Goal: Information Seeking & Learning: Find specific fact

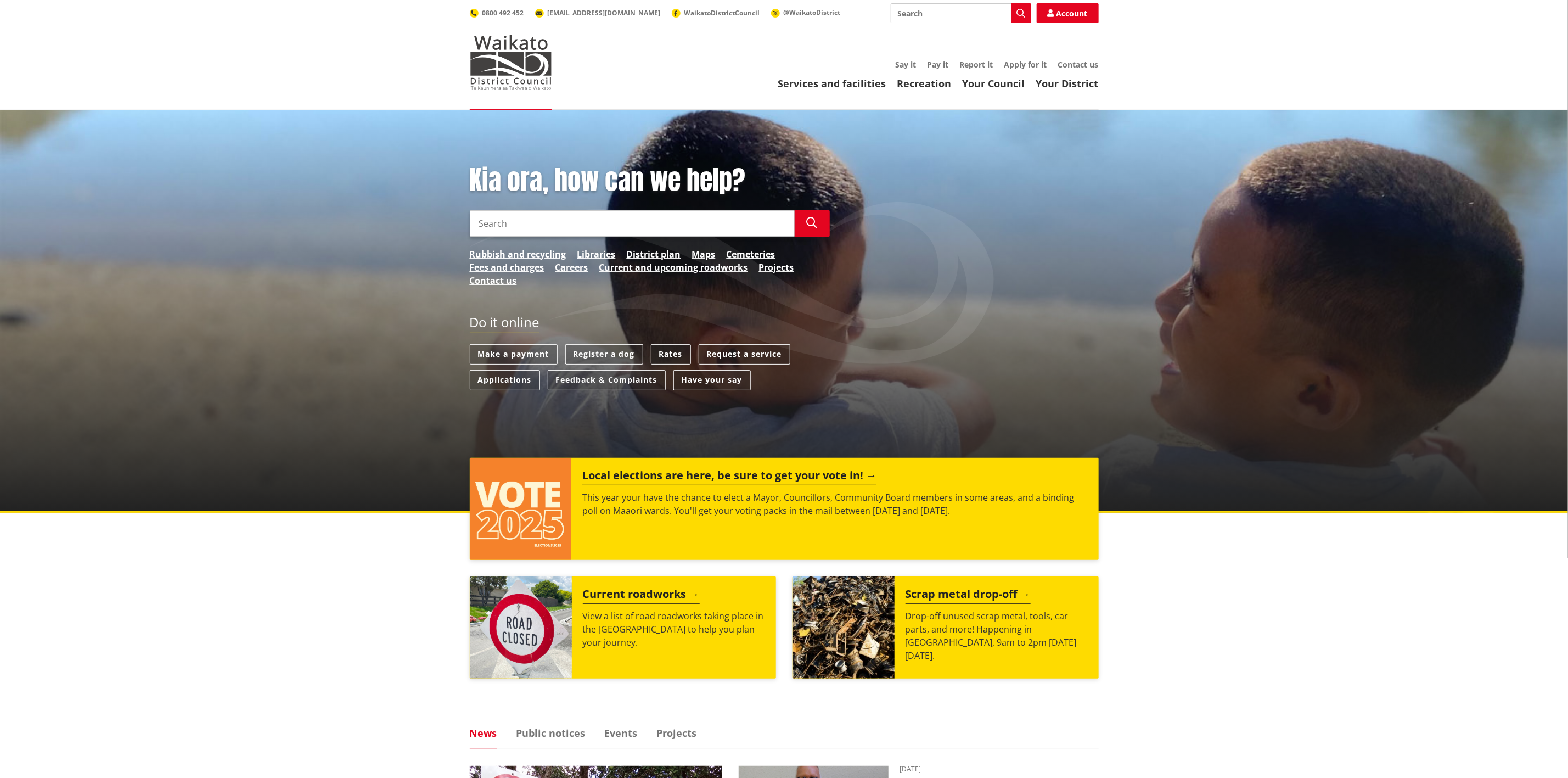
click at [666, 352] on link "Rates" at bounding box center [671, 354] width 40 height 20
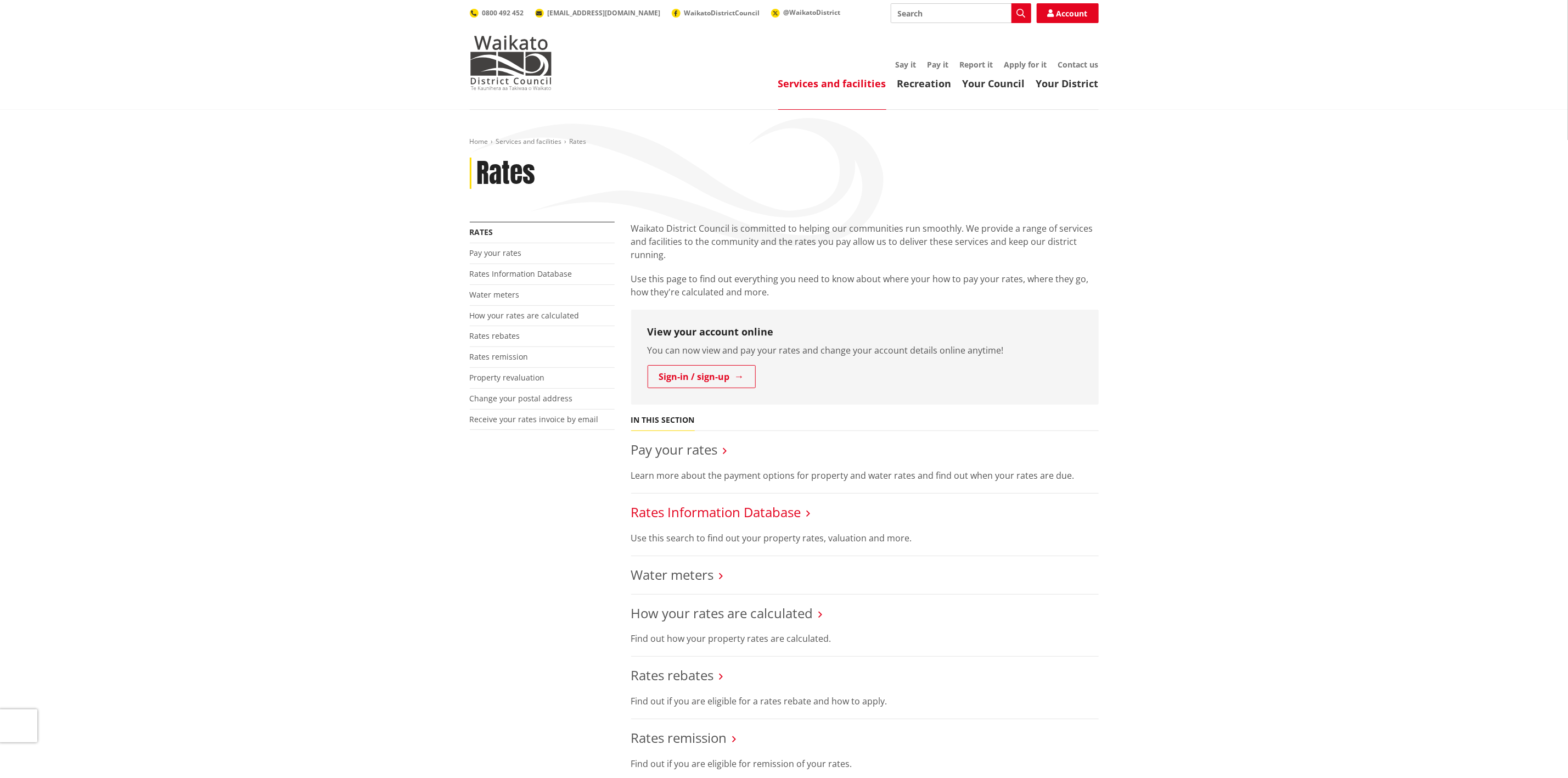
click at [736, 509] on link "Rates Information Database" at bounding box center [716, 511] width 170 height 18
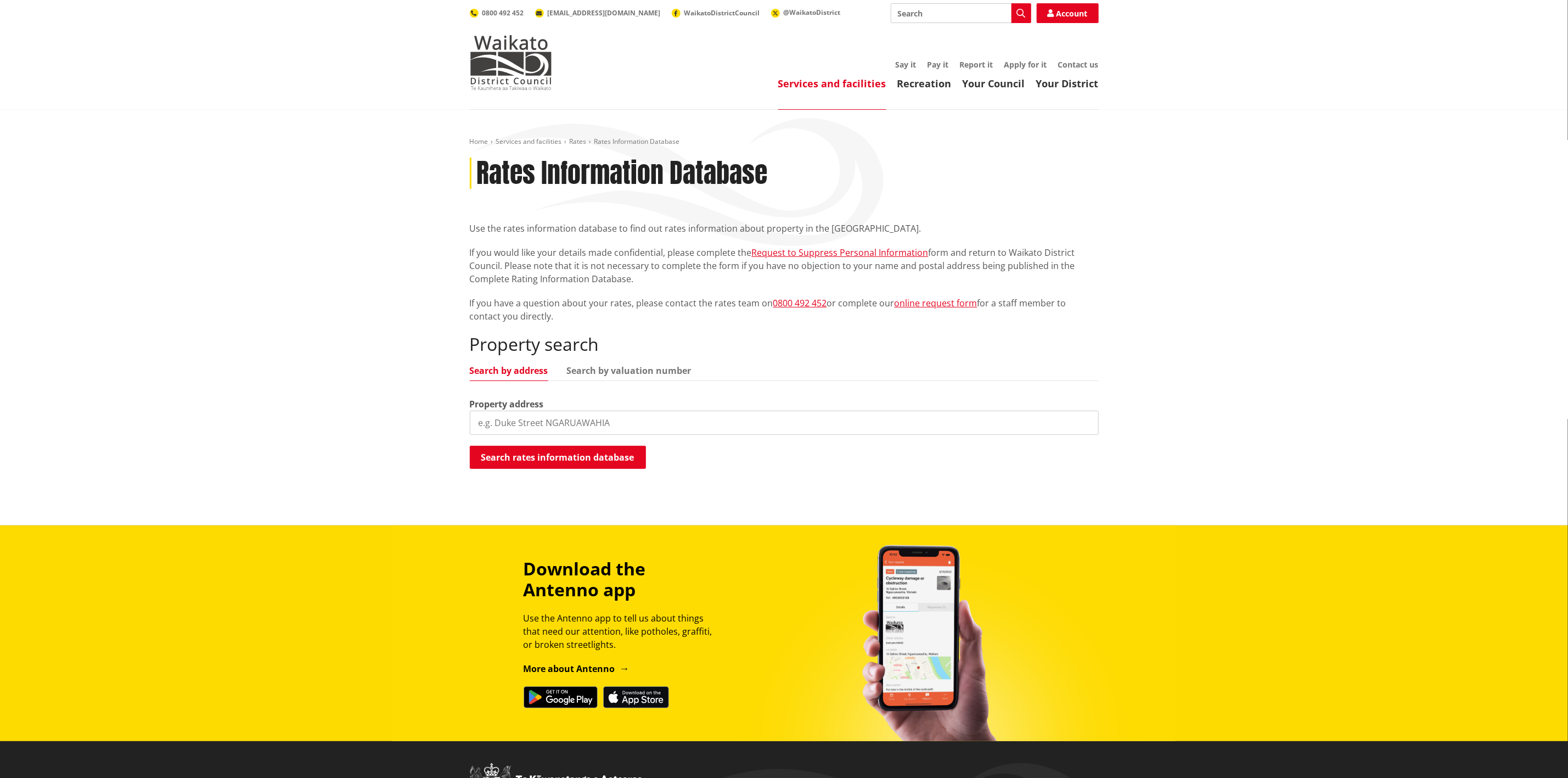
click at [506, 422] on input "search" at bounding box center [784, 422] width 629 height 24
click at [512, 424] on input "search" at bounding box center [784, 422] width 629 height 24
click at [575, 454] on button "Search rates information database" at bounding box center [557, 457] width 176 height 23
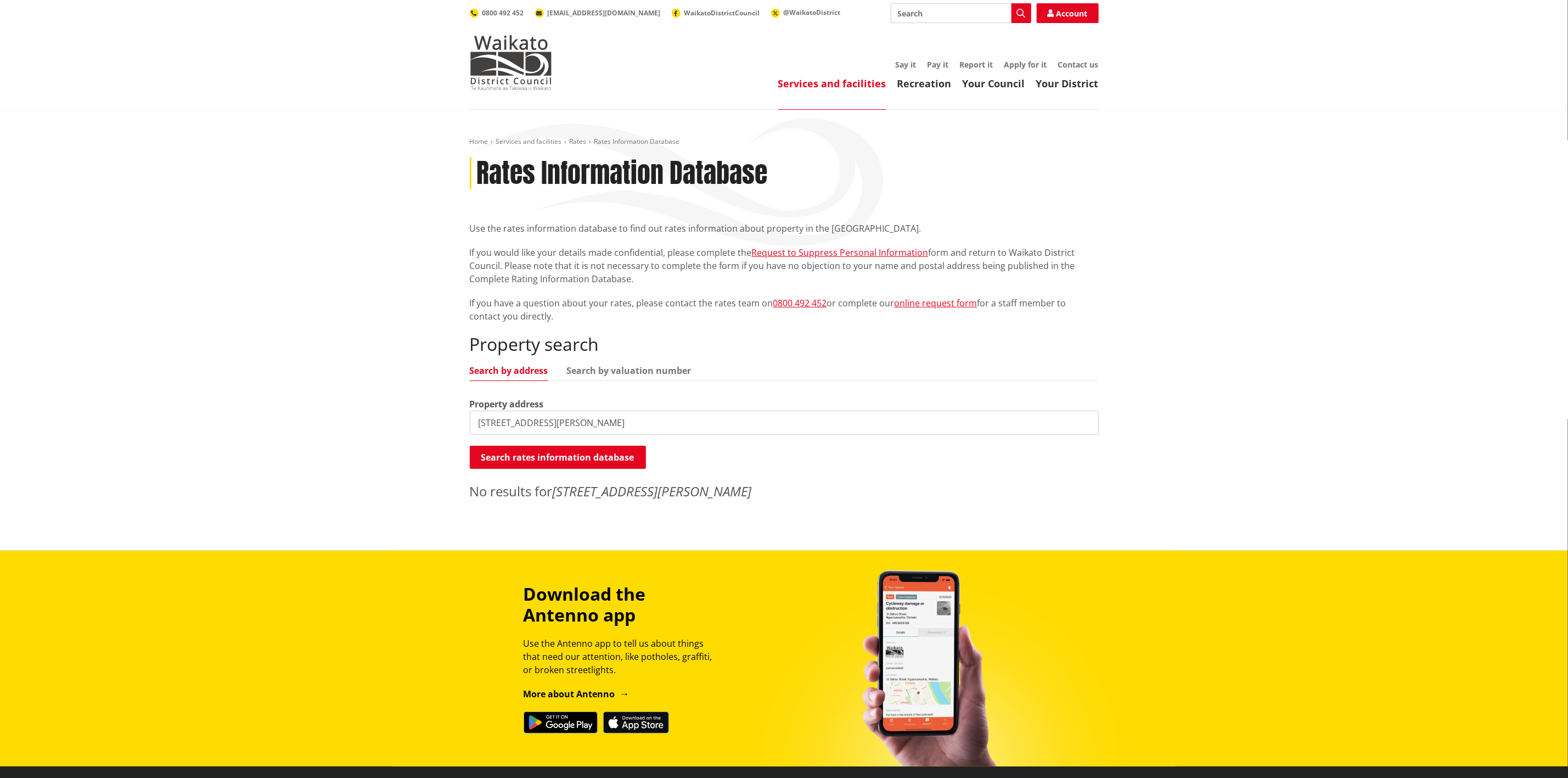
drag, startPoint x: 567, startPoint y: 420, endPoint x: 527, endPoint y: 418, distance: 40.0
click at [527, 418] on input "235 Raynes Road" at bounding box center [784, 422] width 629 height 24
click at [547, 458] on button "Search rates information database" at bounding box center [557, 457] width 176 height 23
click at [495, 420] on input "235 Raynes" at bounding box center [784, 422] width 629 height 24
click at [575, 458] on button "Search rates information database" at bounding box center [557, 457] width 176 height 23
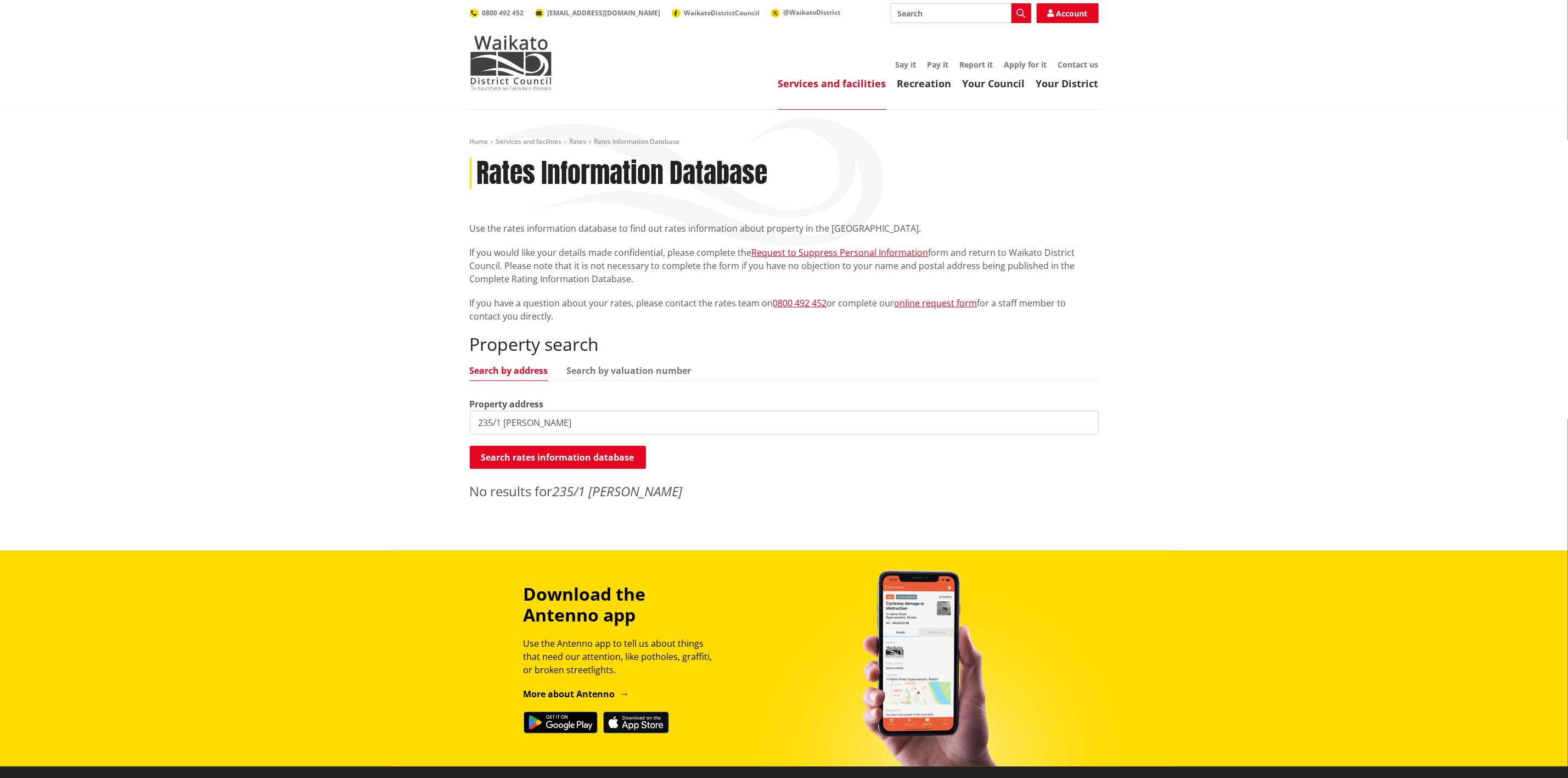
drag, startPoint x: 541, startPoint y: 423, endPoint x: 435, endPoint y: 411, distance: 106.7
click at [435, 411] on div "Home Services and facilities Rates Rates Information Database Rates Information…" at bounding box center [784, 329] width 1568 height 441
type input "Raynes Road"
click at [582, 459] on button "Search rates information database" at bounding box center [557, 457] width 176 height 23
drag, startPoint x: 514, startPoint y: 366, endPoint x: 522, endPoint y: 392, distance: 27.2
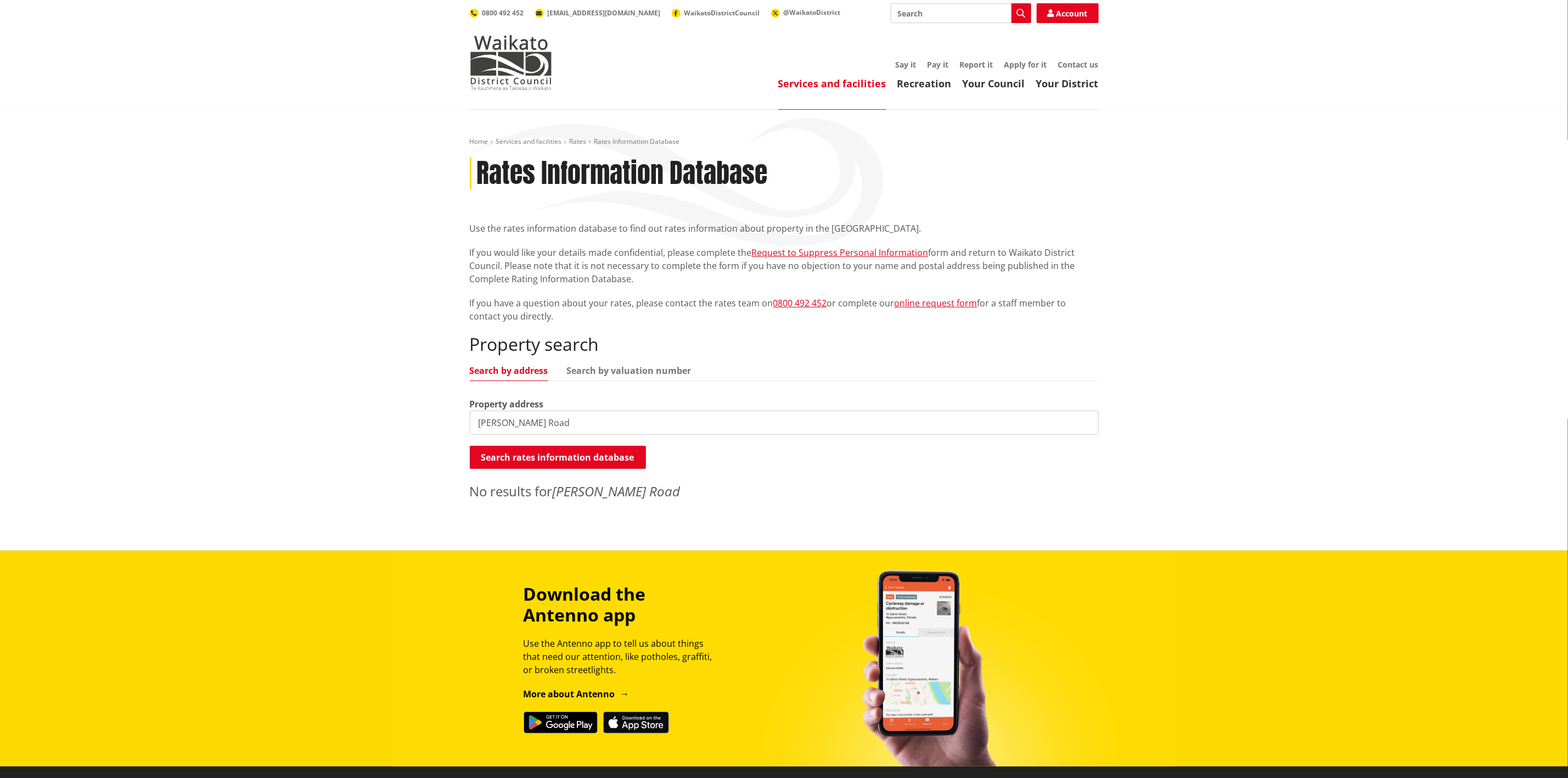
click at [514, 367] on link "Search by address" at bounding box center [509, 370] width 78 height 9
drag, startPoint x: 541, startPoint y: 416, endPoint x: 443, endPoint y: 418, distance: 98.0
click at [443, 418] on div "Home Services and facilities Rates Rates Information Database Rates Information…" at bounding box center [784, 329] width 1568 height 441
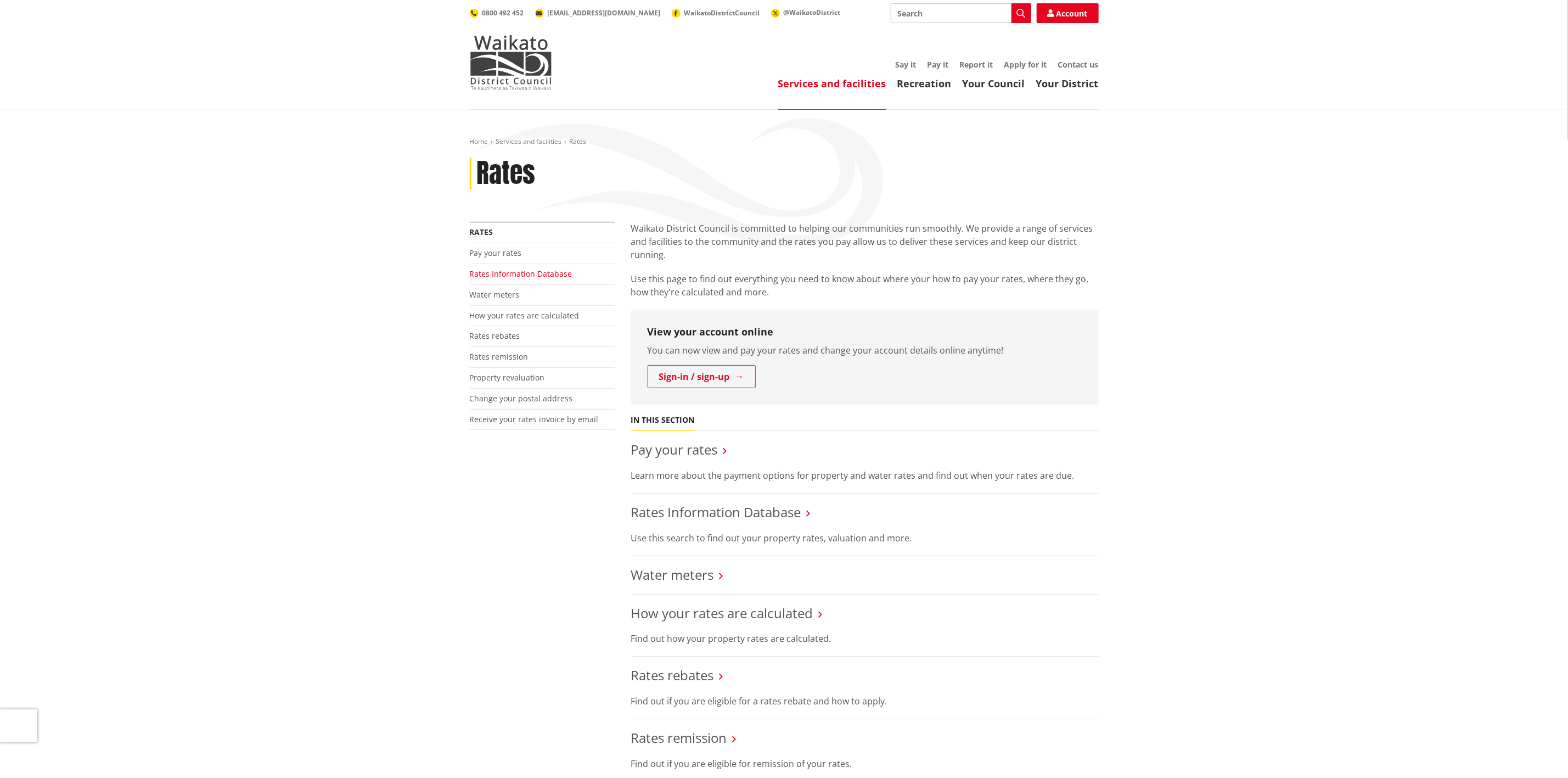
click at [504, 272] on link "Rates Information Database" at bounding box center [521, 273] width 102 height 10
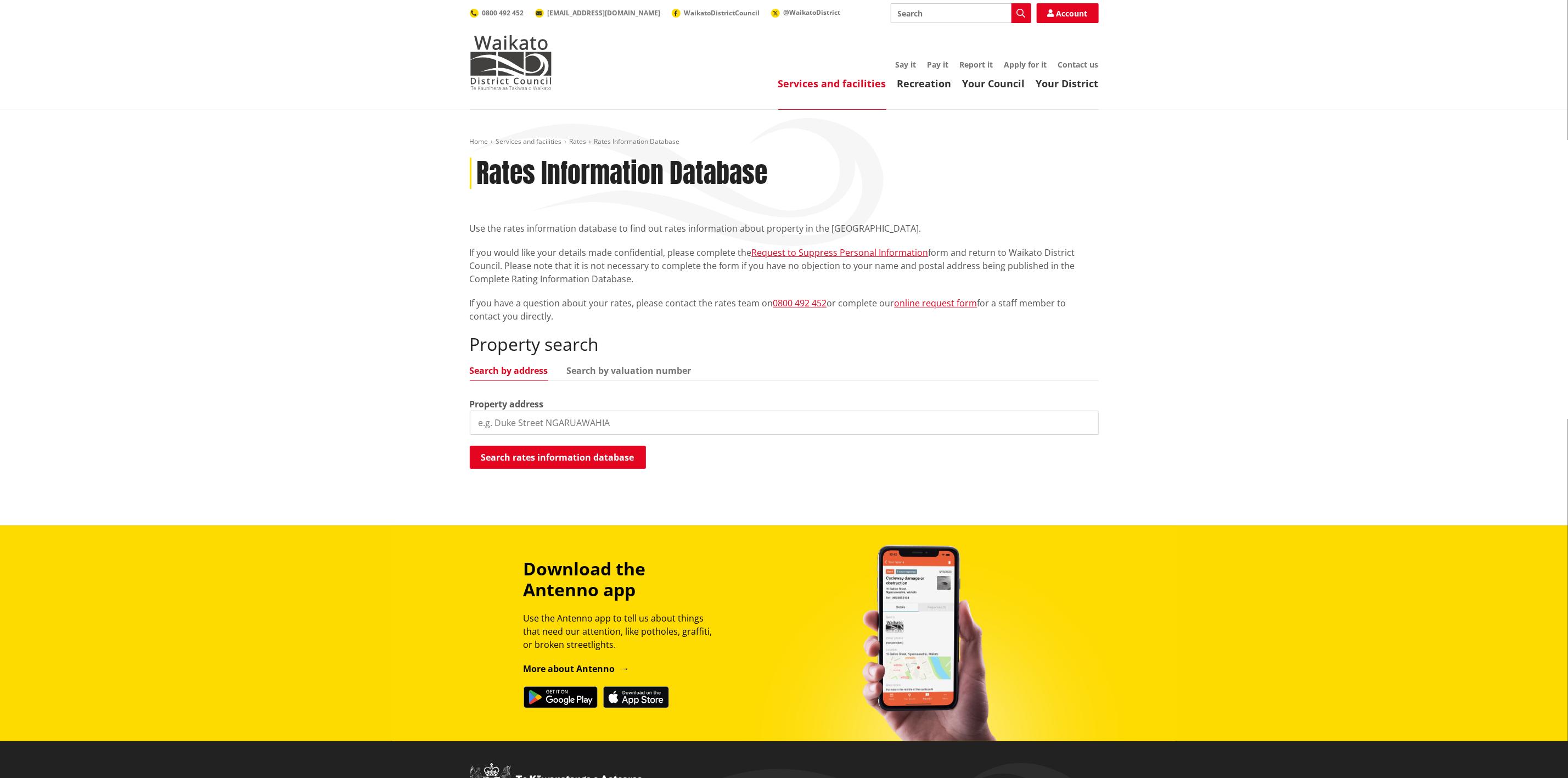
click at [528, 420] on input "search" at bounding box center [784, 422] width 629 height 24
click at [599, 459] on button "Search rates information database" at bounding box center [557, 457] width 176 height 23
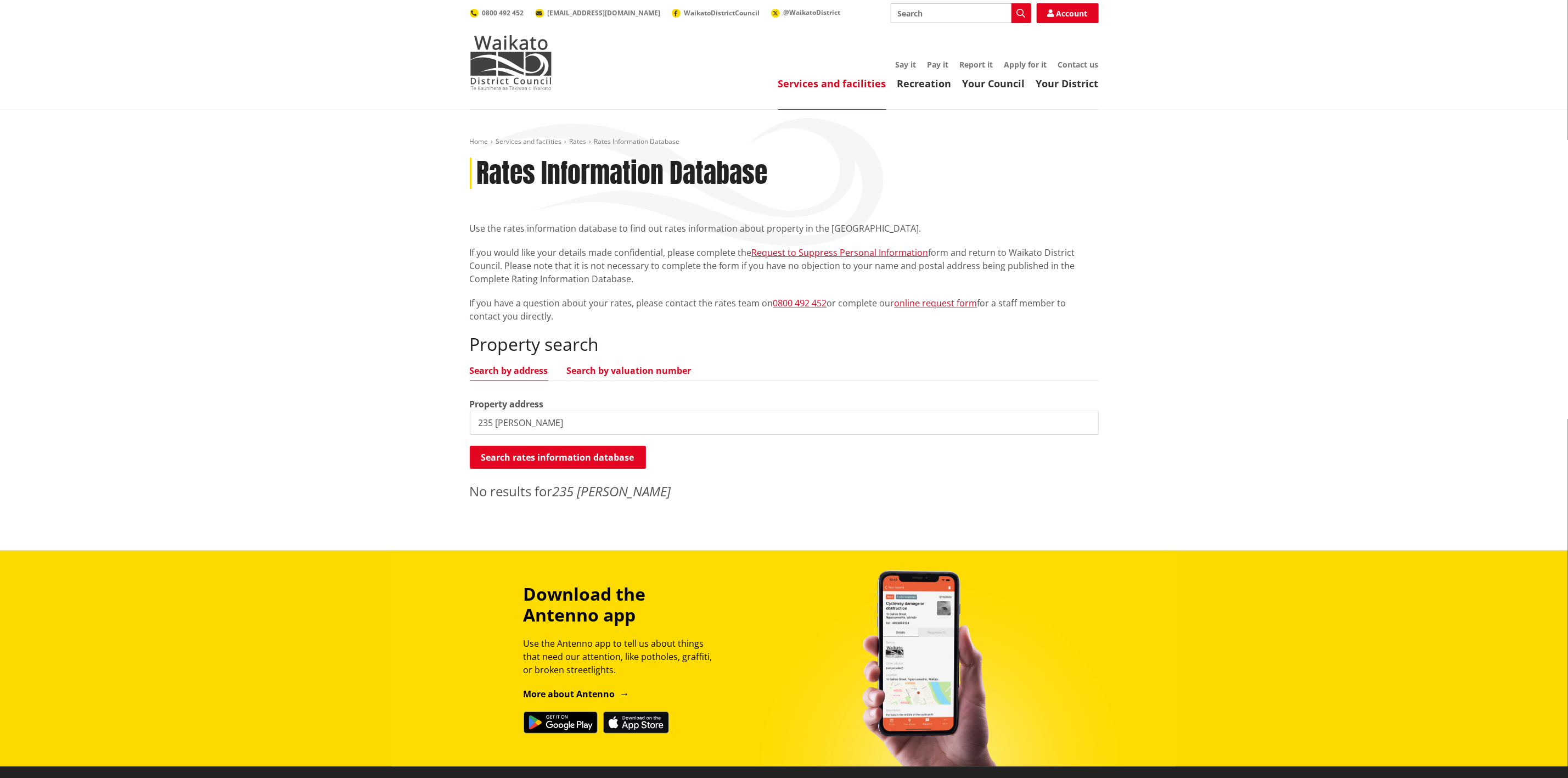
click at [617, 366] on link "Search by valuation number" at bounding box center [629, 370] width 125 height 9
drag, startPoint x: 528, startPoint y: 418, endPoint x: 440, endPoint y: 415, distance: 88.1
click at [440, 415] on div "Home Services and facilities Rates Rates Information Database Rates Information…" at bounding box center [784, 329] width 1568 height 441
click at [525, 458] on button "Search rates information database" at bounding box center [557, 457] width 176 height 23
click at [501, 366] on link "Search by address" at bounding box center [509, 370] width 78 height 9
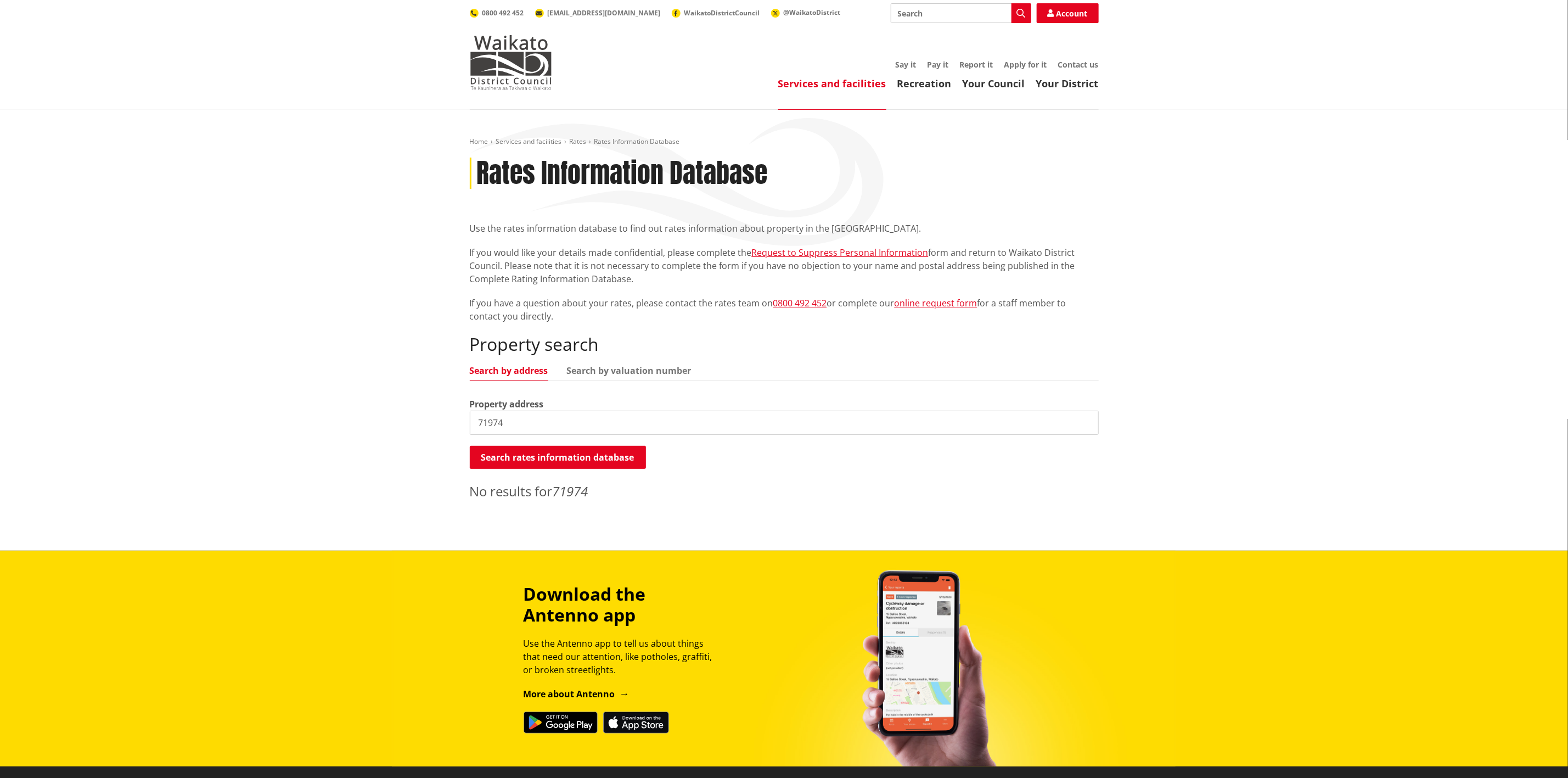
drag, startPoint x: 499, startPoint y: 427, endPoint x: 460, endPoint y: 427, distance: 39.0
click at [460, 427] on div "Home Services and facilities Rates Rates Information Database Rates Information…" at bounding box center [784, 329] width 1568 height 441
drag, startPoint x: 530, startPoint y: 424, endPoint x: 427, endPoint y: 424, distance: 103.0
click at [427, 424] on div "Home Services and facilities Rates Rates Information Database Rates Information…" at bounding box center [784, 329] width 1568 height 441
drag, startPoint x: 406, startPoint y: 431, endPoint x: 517, endPoint y: 422, distance: 111.4
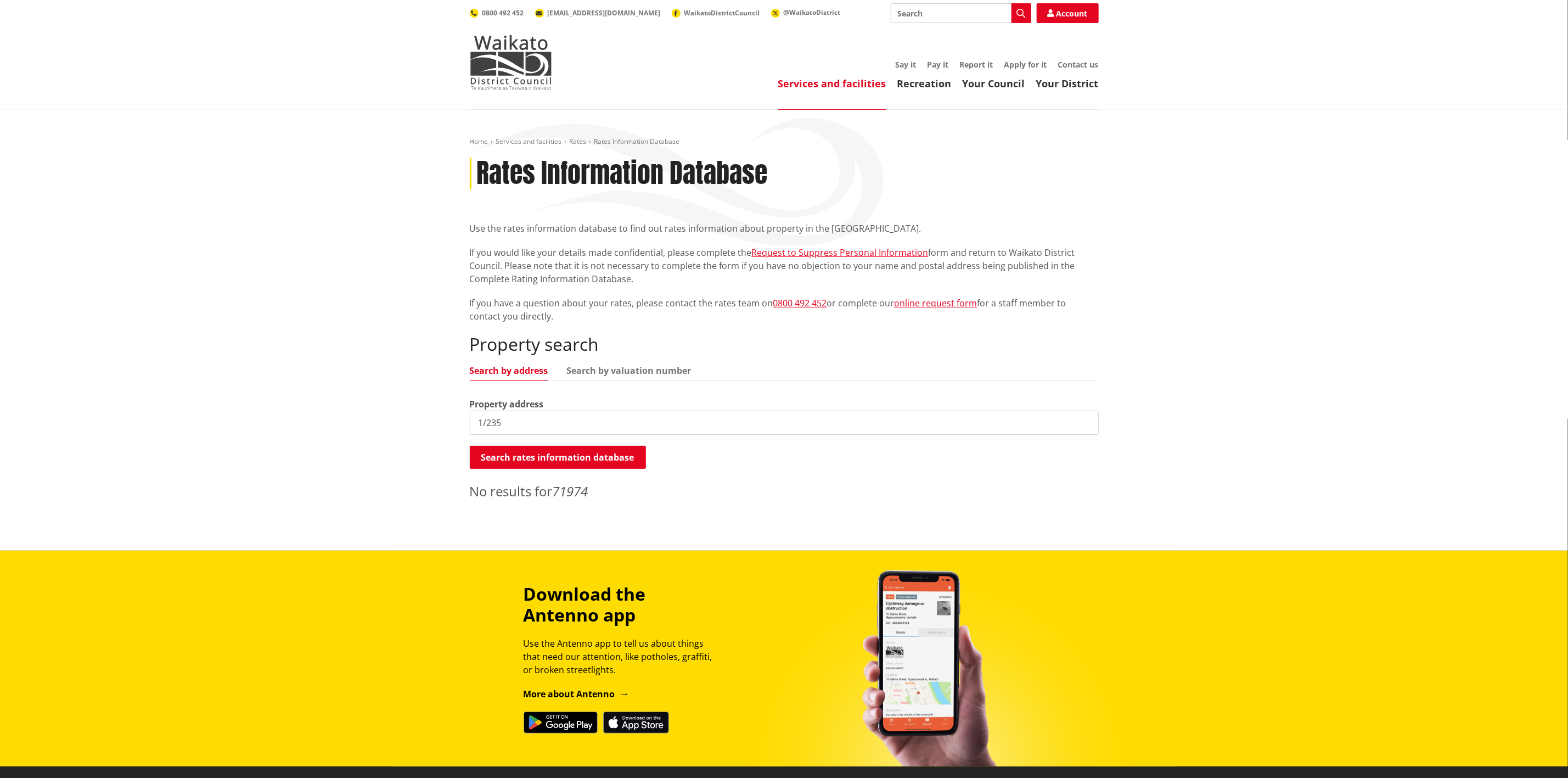
click at [517, 422] on input "1/235" at bounding box center [784, 422] width 629 height 24
type input "[STREET_ADDRESS][PERSON_NAME]"
click at [562, 459] on button "Search rates information database" at bounding box center [557, 457] width 176 height 23
